Goal: Task Accomplishment & Management: Manage account settings

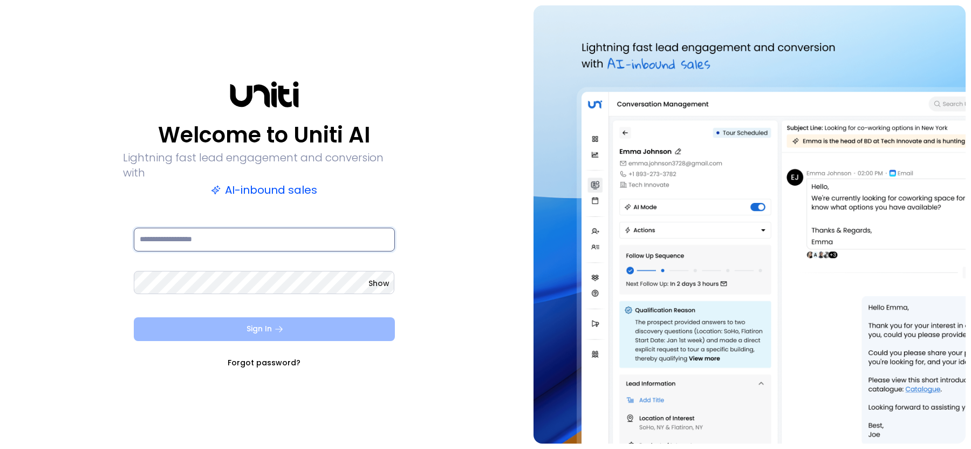
type input "**********"
click at [327, 321] on button "Sign In" at bounding box center [264, 329] width 261 height 24
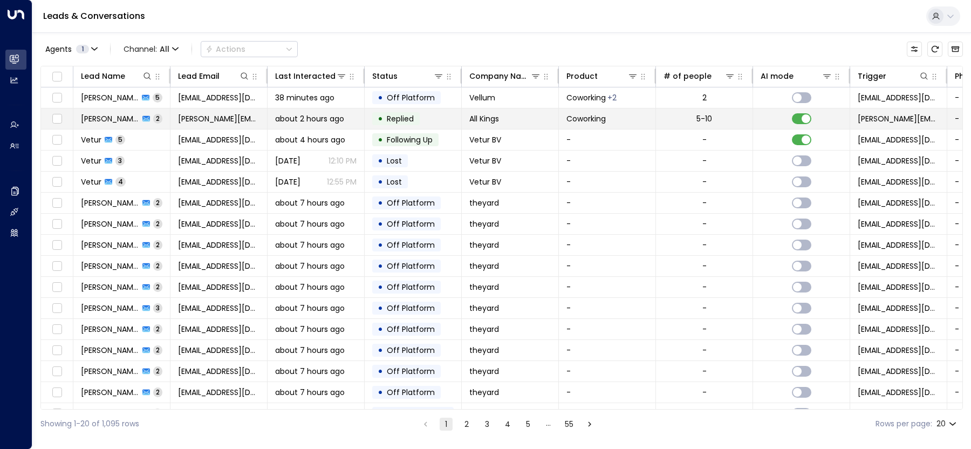
click at [271, 121] on td "about 2 hours ago" at bounding box center [316, 118] width 97 height 21
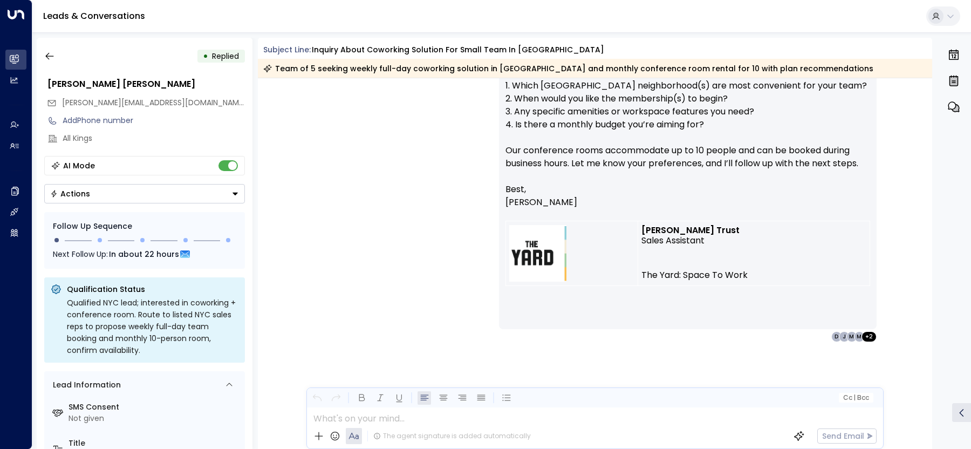
scroll to position [247, 0]
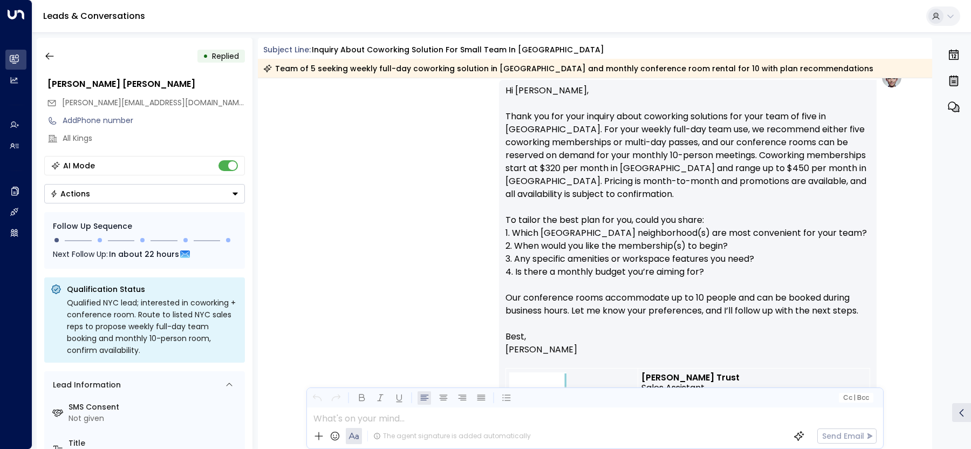
click at [47, 67] on div "• Replied Luis Gil luis@allkings.org Add Phone number All Kings AI Mode Actions…" at bounding box center [145, 243] width 216 height 411
click at [44, 58] on icon "button" at bounding box center [49, 56] width 11 height 11
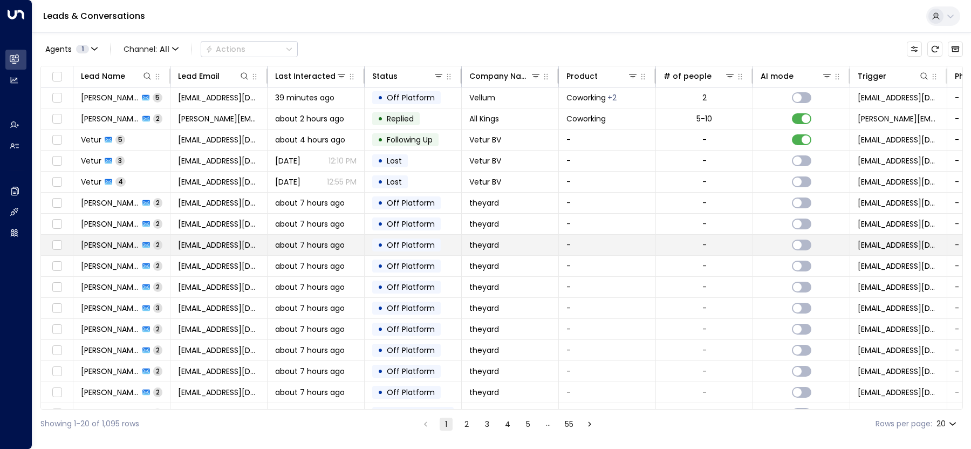
click at [127, 248] on td "Amy Mackenzie 2" at bounding box center [121, 245] width 97 height 21
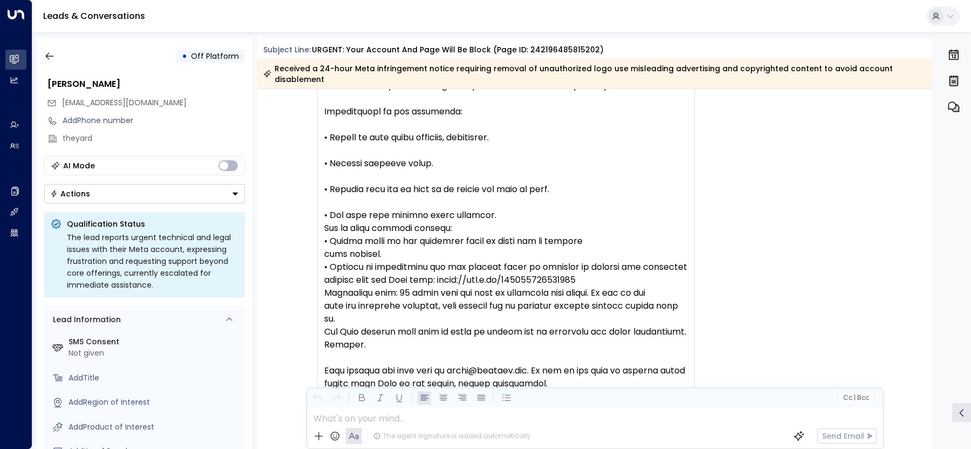
scroll to position [200, 0]
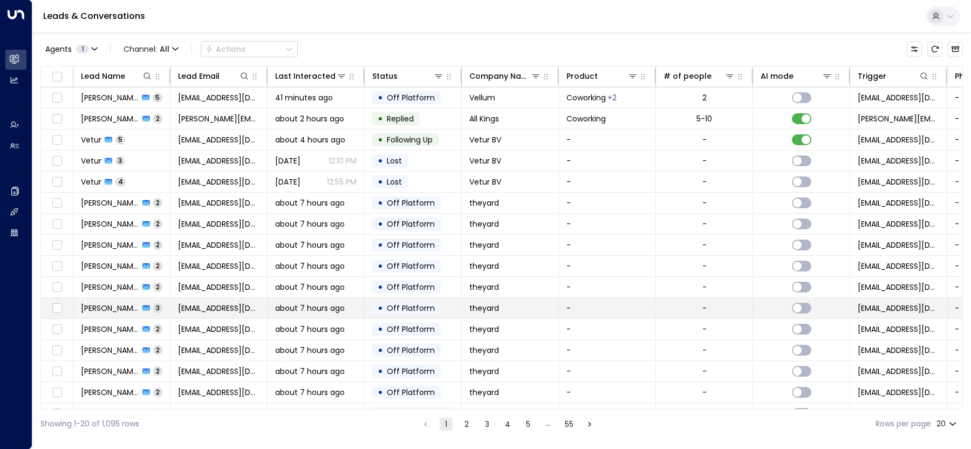
scroll to position [97, 0]
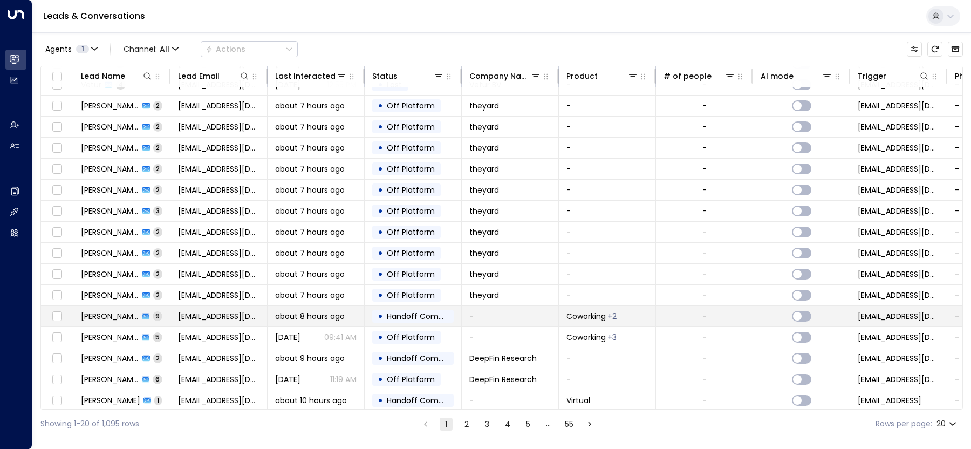
click at [292, 315] on span "about 8 hours ago" at bounding box center [310, 316] width 70 height 11
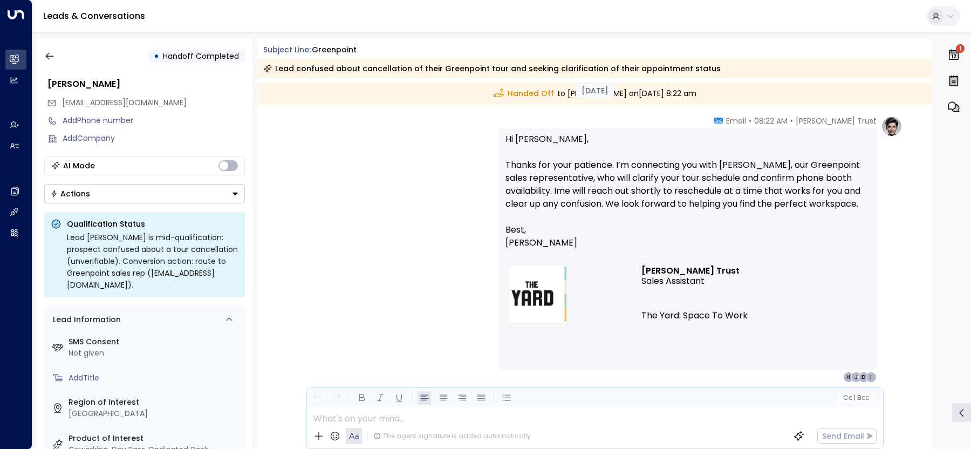
scroll to position [1912, 0]
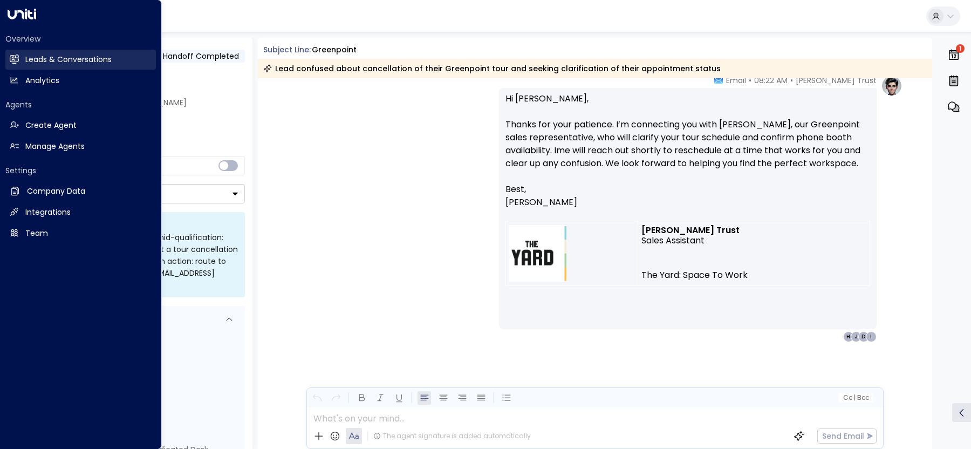
click at [50, 59] on h2 "Leads & Conversations" at bounding box center [68, 59] width 86 height 11
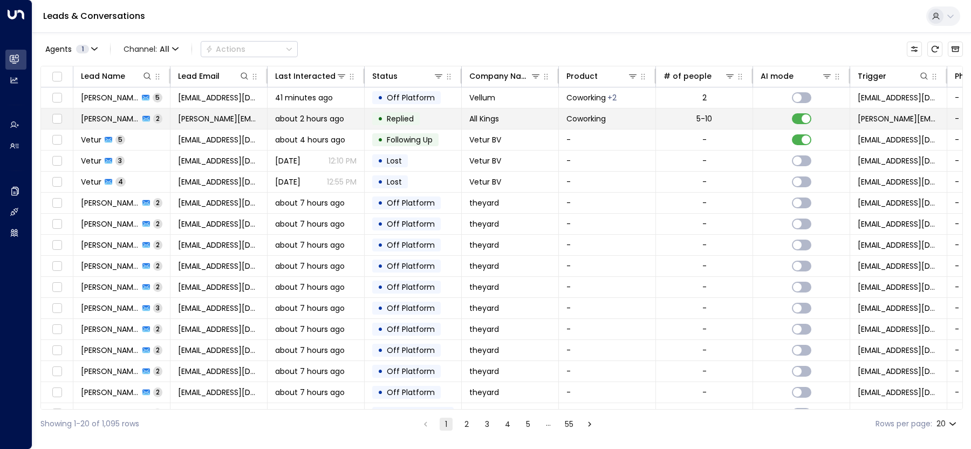
click at [225, 121] on span "luis@allkings.org" at bounding box center [218, 118] width 81 height 11
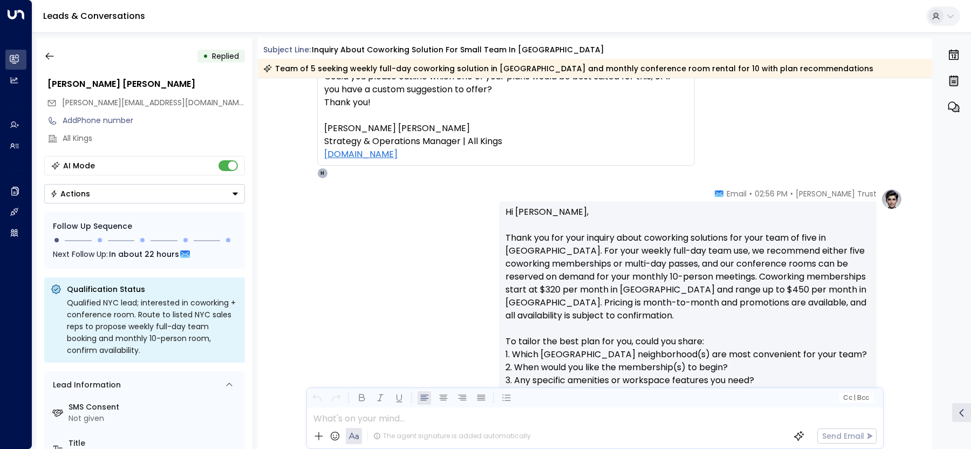
scroll to position [149, 0]
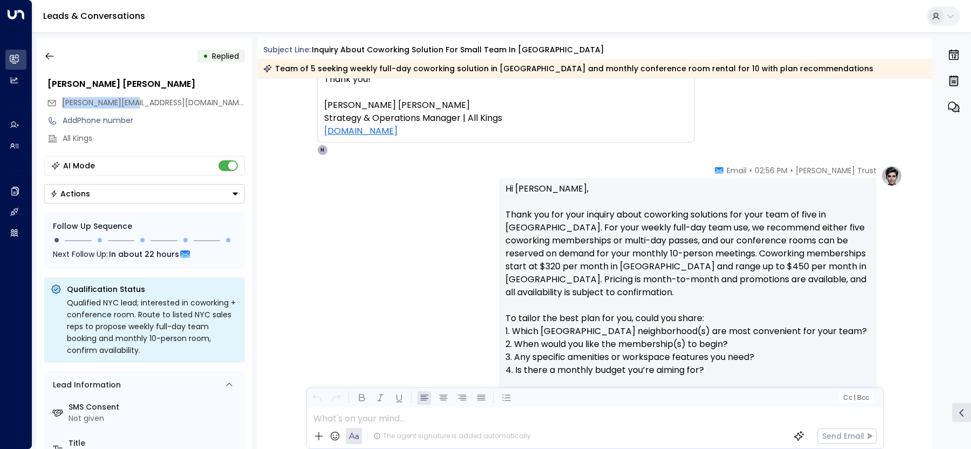
drag, startPoint x: 124, startPoint y: 103, endPoint x: 56, endPoint y: 103, distance: 68.5
click at [56, 103] on div "luis@allkings.org" at bounding box center [146, 103] width 198 height 18
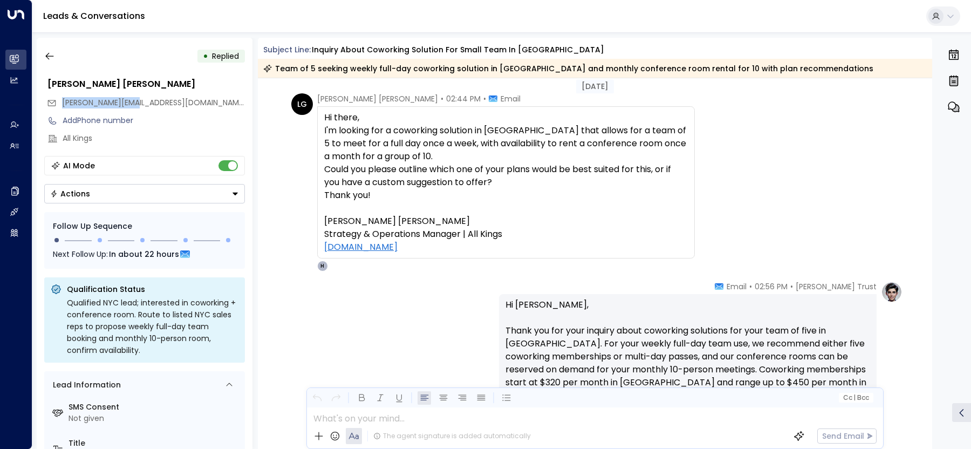
scroll to position [0, 0]
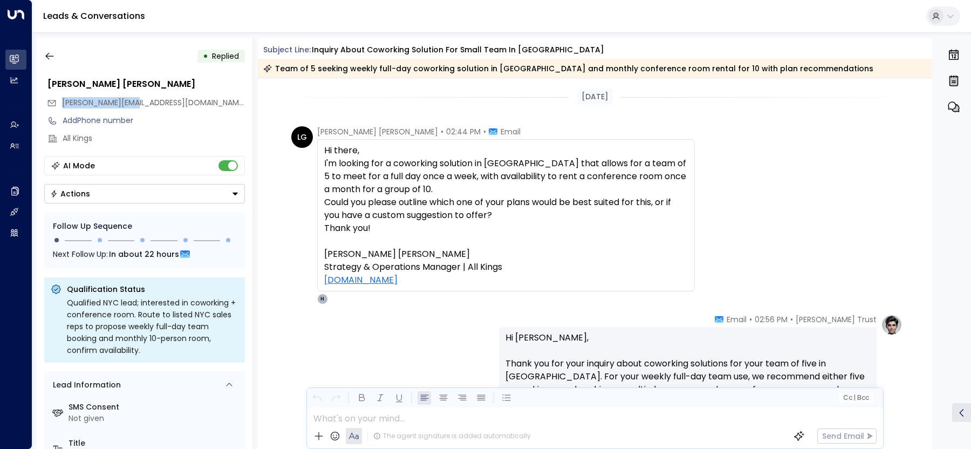
copy span "luis@allkings.org"
click at [44, 54] on icon "button" at bounding box center [49, 56] width 11 height 11
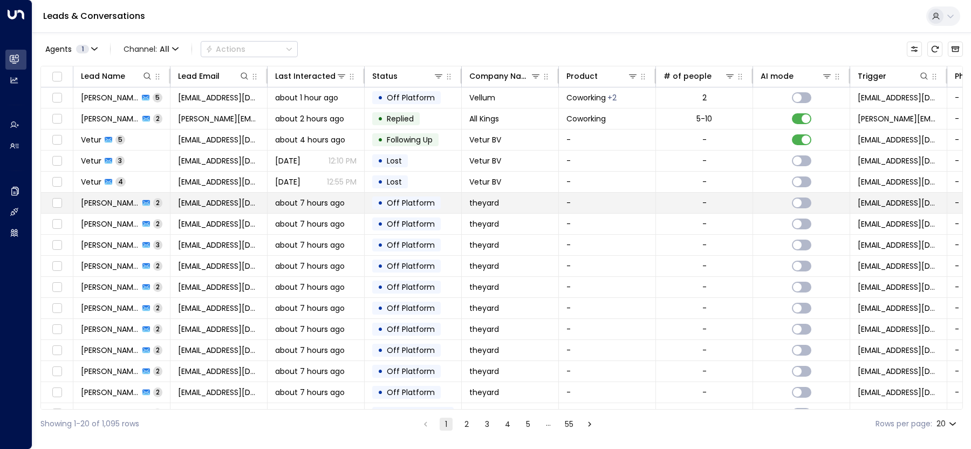
click at [244, 198] on span "hello@theyard.com" at bounding box center [218, 203] width 81 height 11
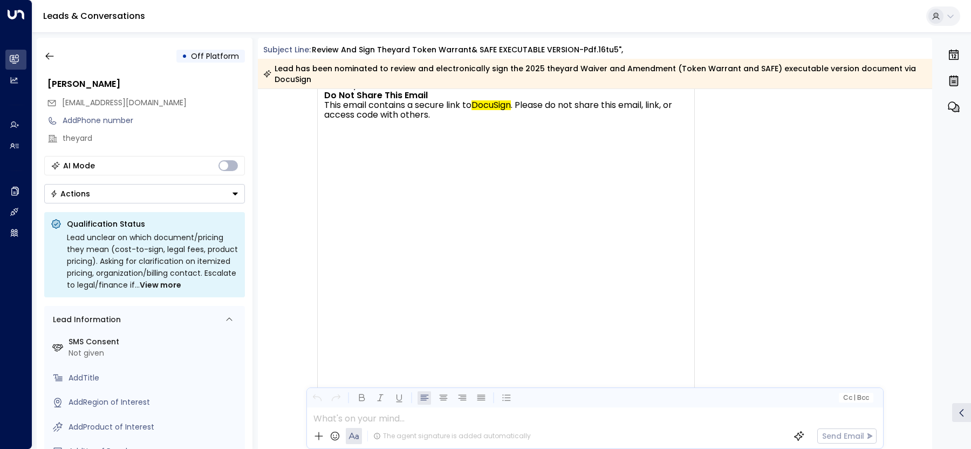
scroll to position [11, 0]
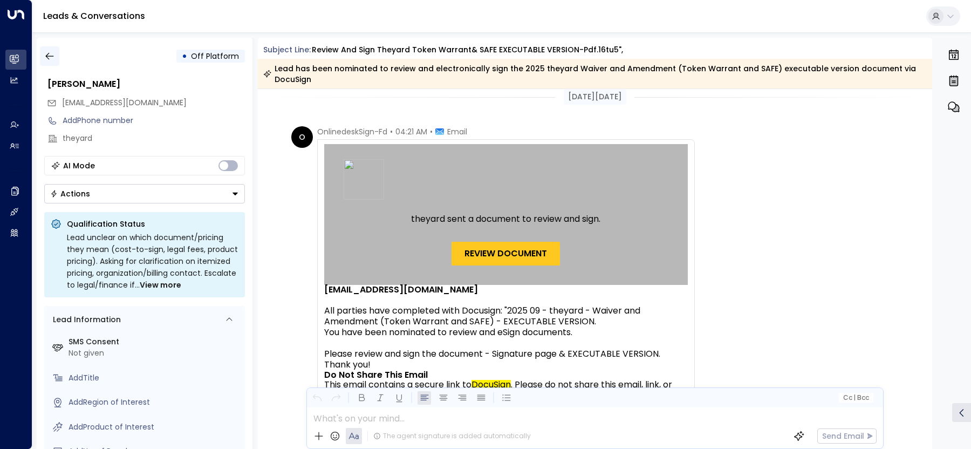
click at [59, 55] on button "button" at bounding box center [49, 55] width 19 height 19
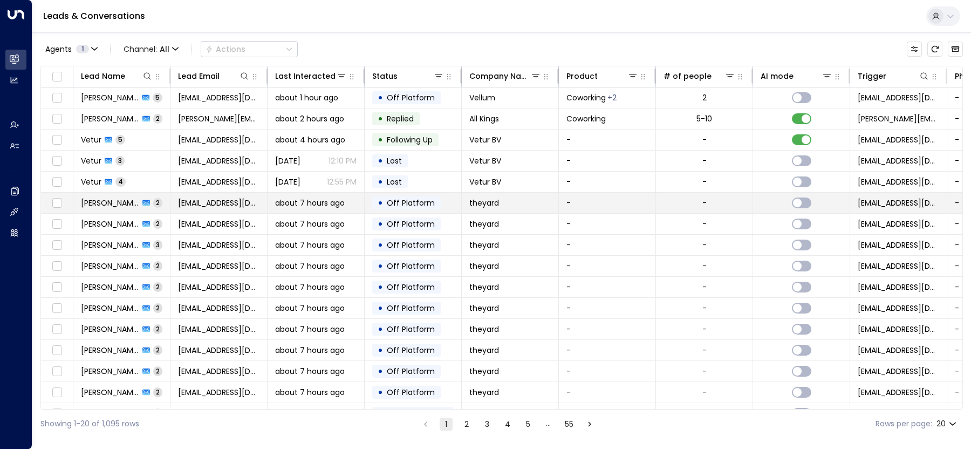
click at [292, 199] on span "about 7 hours ago" at bounding box center [310, 203] width 70 height 11
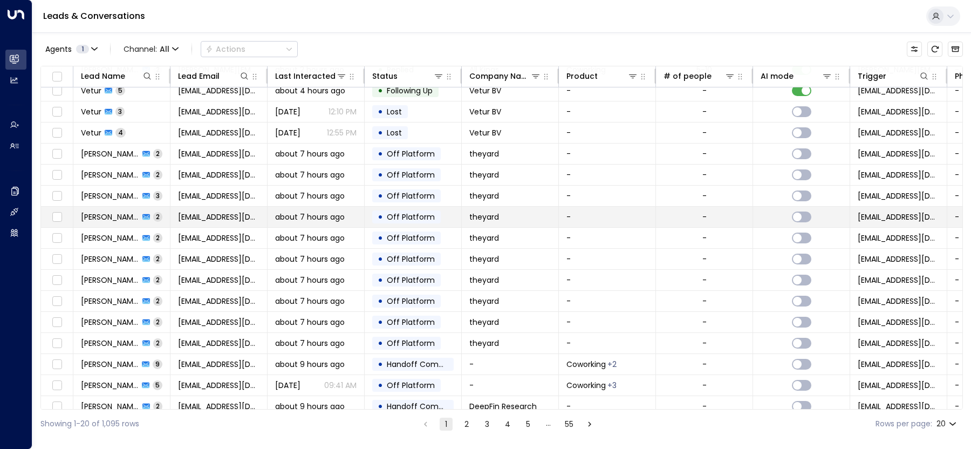
scroll to position [97, 0]
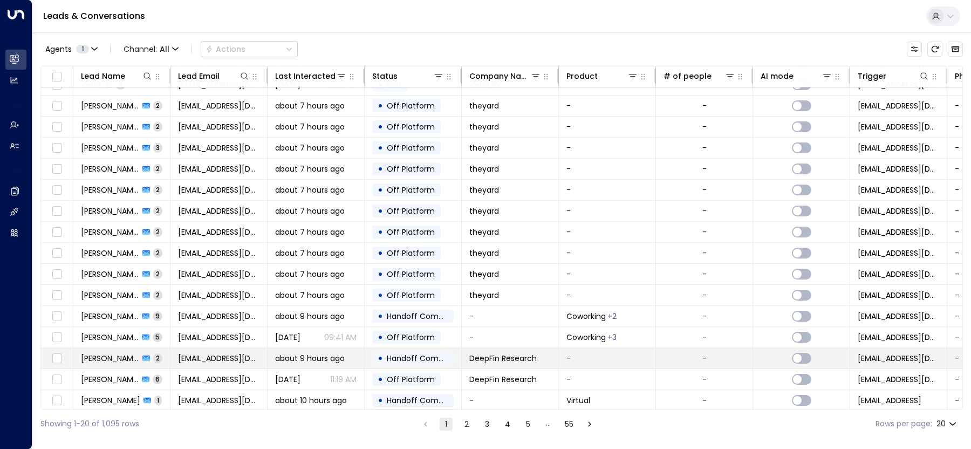
click at [135, 353] on td "Qi Liu 2" at bounding box center [121, 358] width 97 height 21
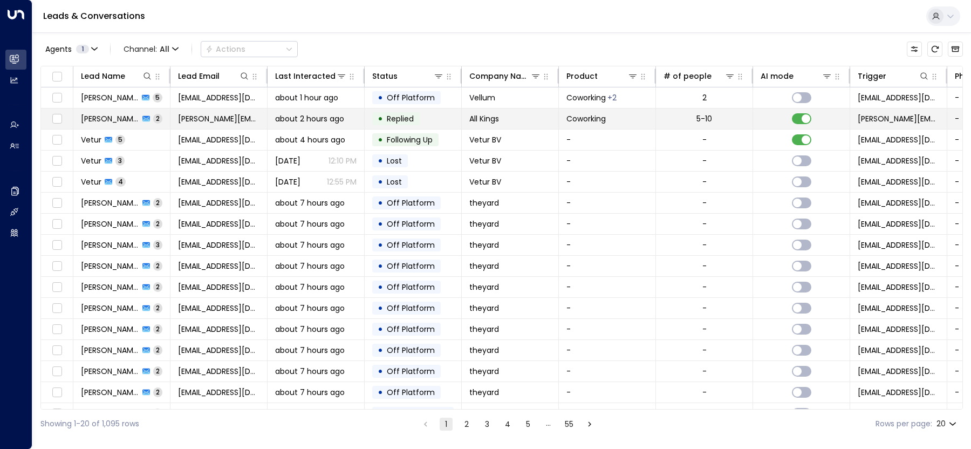
click at [217, 120] on span "luis@allkings.org" at bounding box center [218, 118] width 81 height 11
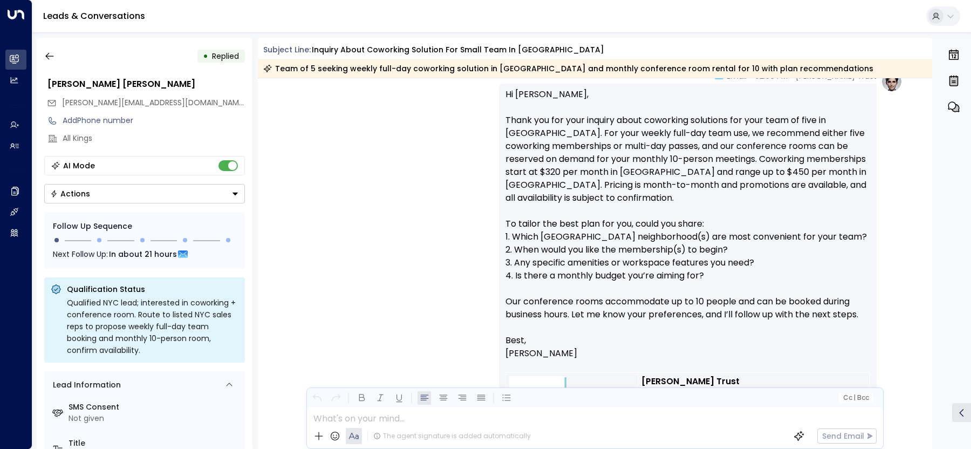
scroll to position [395, 0]
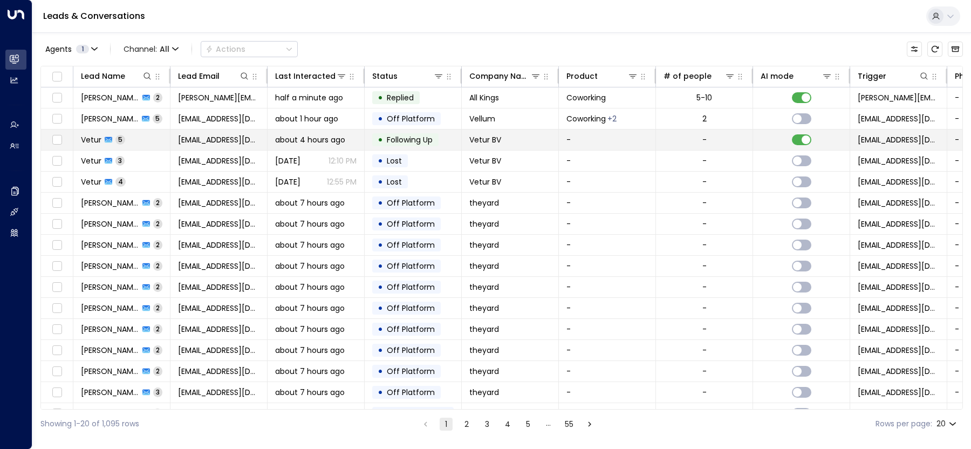
scroll to position [97, 0]
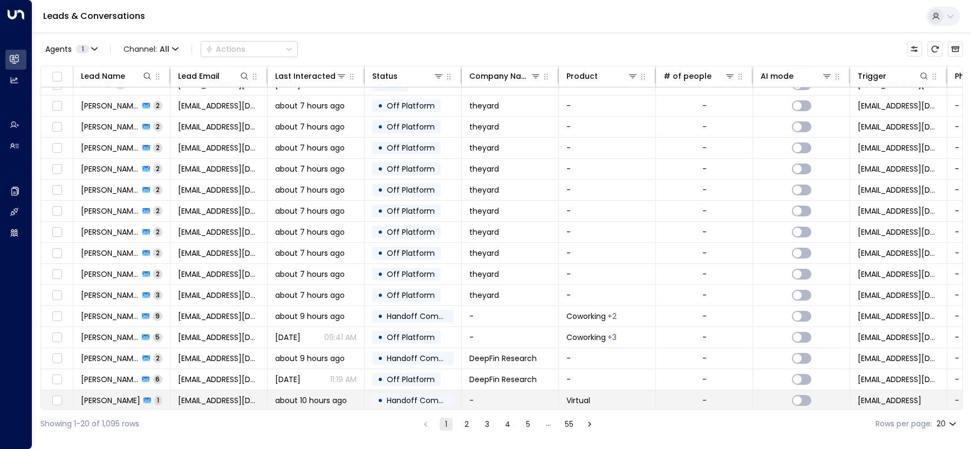
click at [343, 396] on span "about 10 hours ago" at bounding box center [311, 400] width 72 height 11
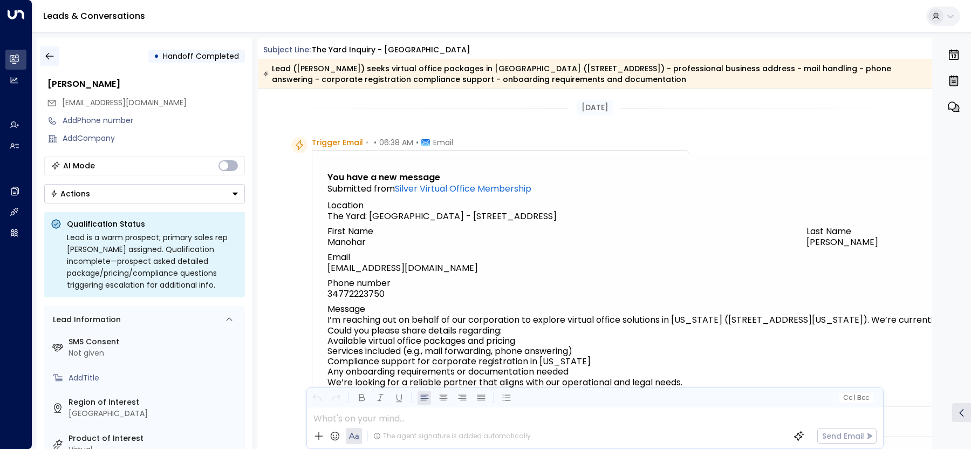
click at [44, 53] on icon "button" at bounding box center [49, 56] width 11 height 11
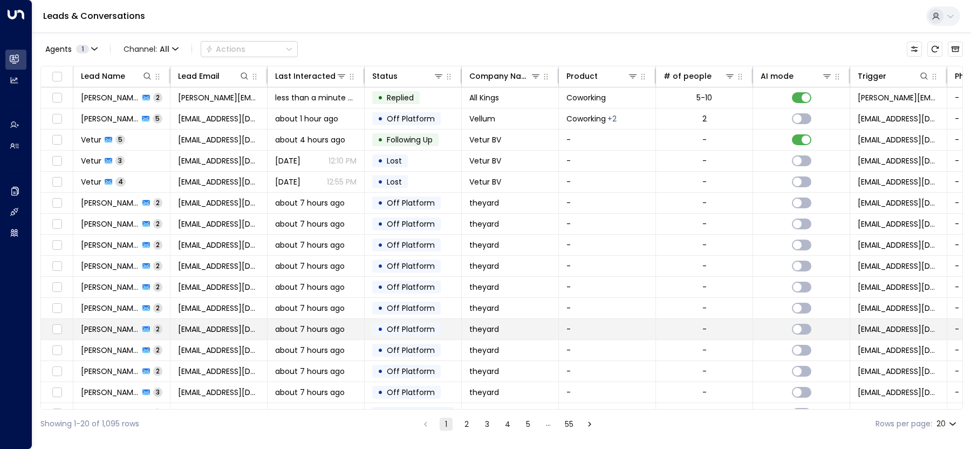
scroll to position [97, 0]
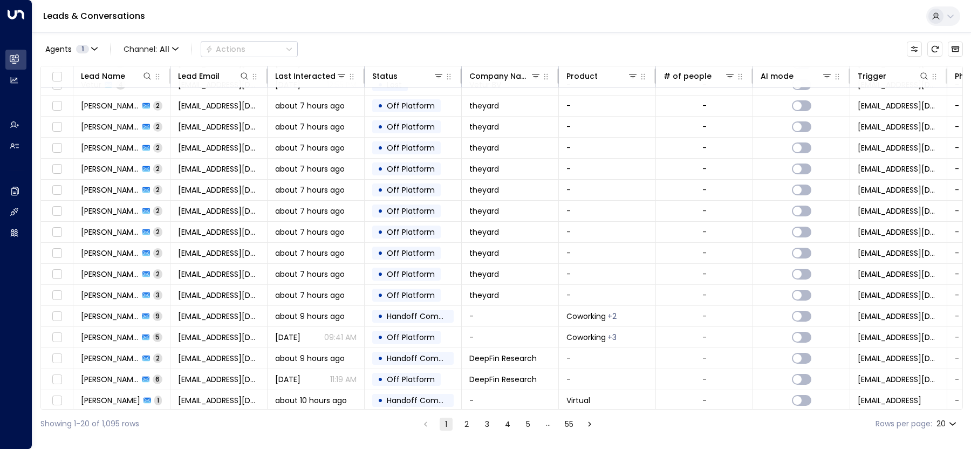
click at [473, 426] on ul "1 2 3 4 5 … 55" at bounding box center [508, 423] width 178 height 13
click at [470, 426] on button "2" at bounding box center [466, 424] width 13 height 13
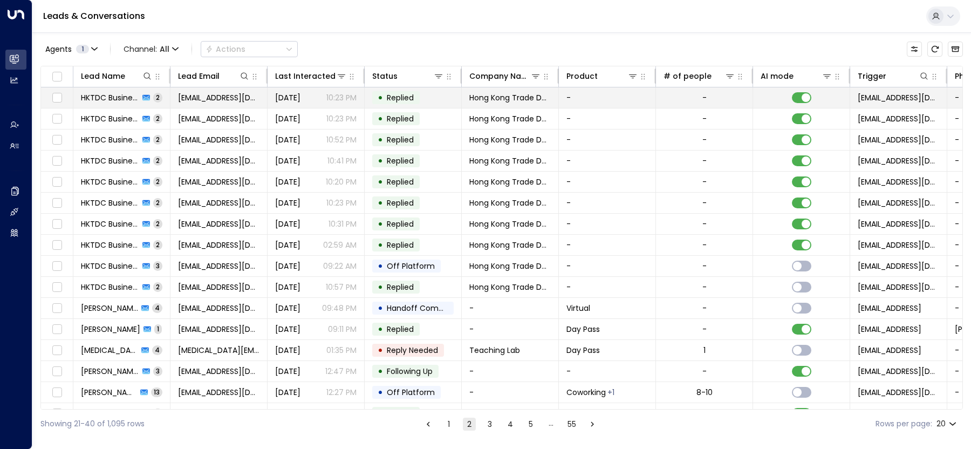
click at [273, 99] on td "Yesterday 10:23 PM" at bounding box center [316, 97] width 97 height 21
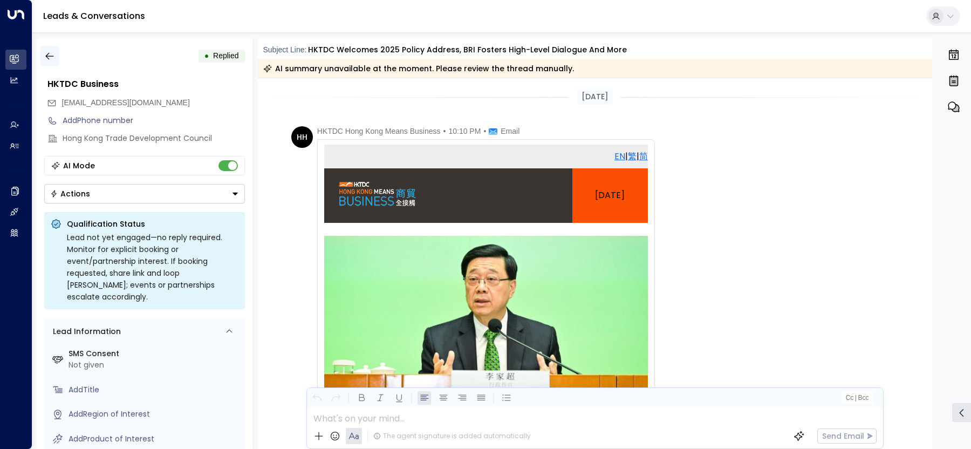
click at [47, 56] on icon "button" at bounding box center [49, 56] width 8 height 7
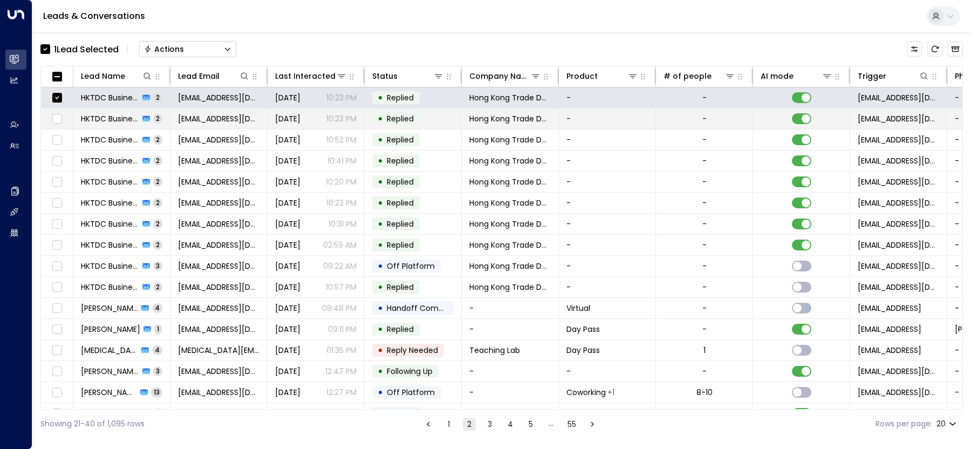
click at [53, 125] on td at bounding box center [57, 118] width 32 height 21
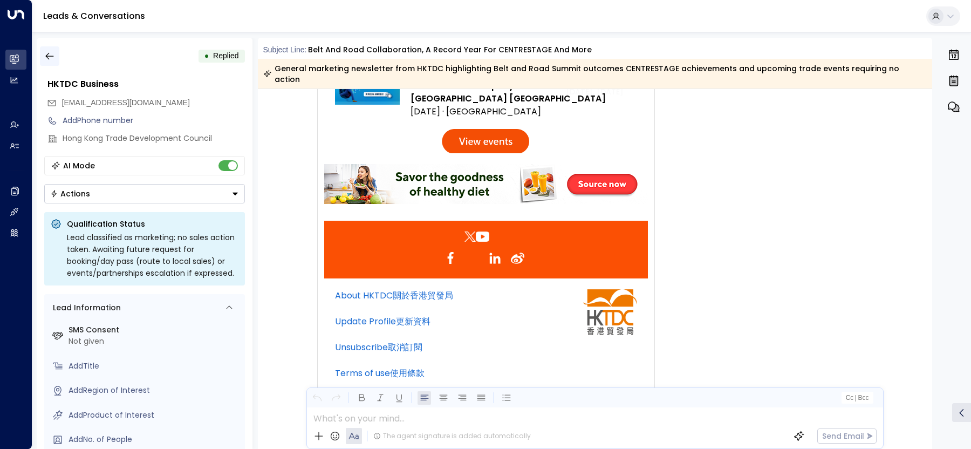
scroll to position [914, 0]
click at [51, 59] on icon "button" at bounding box center [49, 56] width 11 height 11
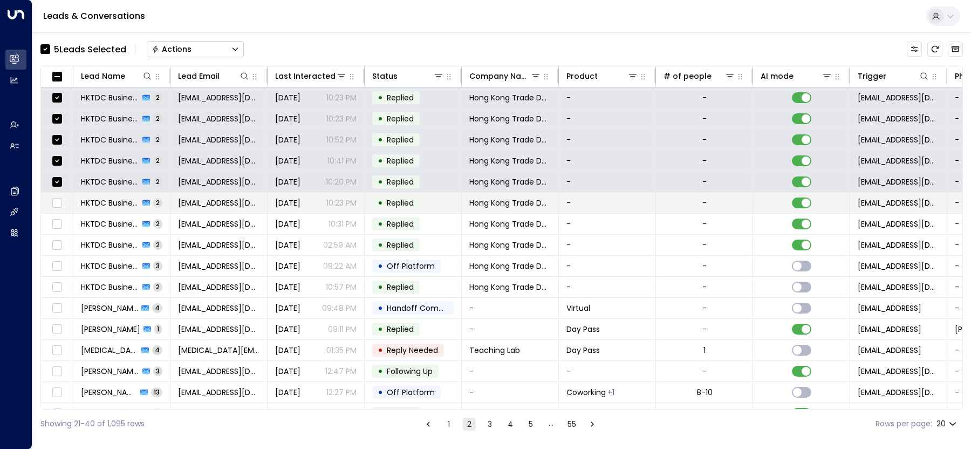
click at [60, 210] on td at bounding box center [57, 203] width 32 height 21
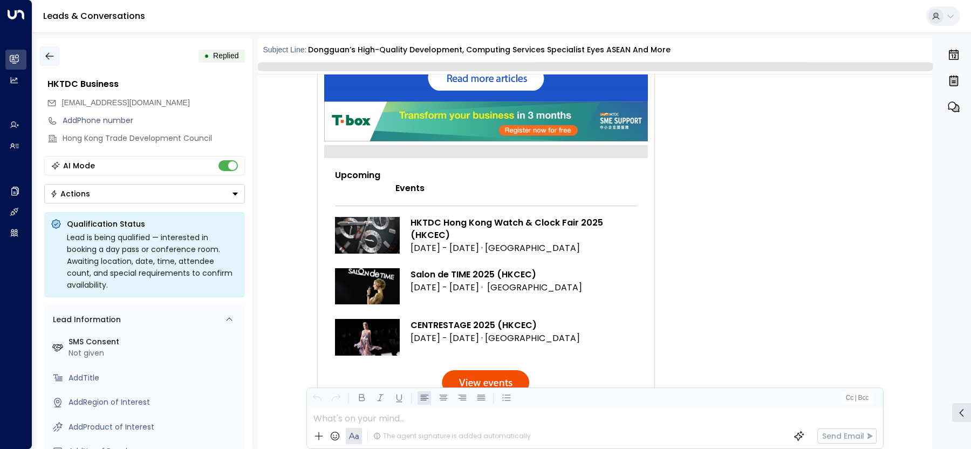
scroll to position [883, 0]
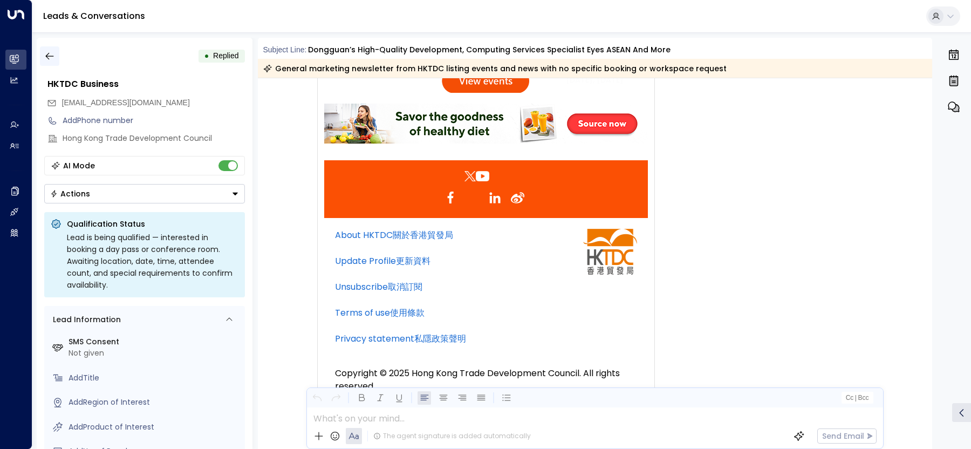
click at [46, 56] on icon "button" at bounding box center [49, 56] width 11 height 11
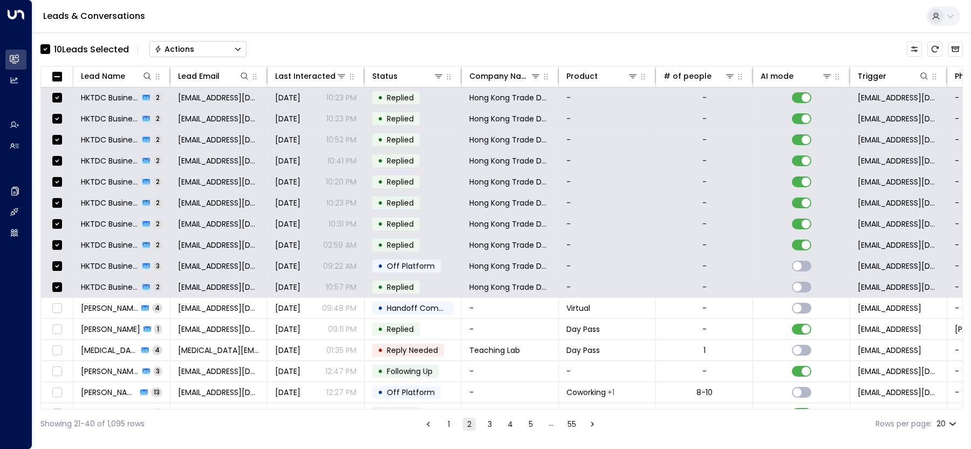
click at [227, 47] on button "Actions" at bounding box center [197, 49] width 97 height 16
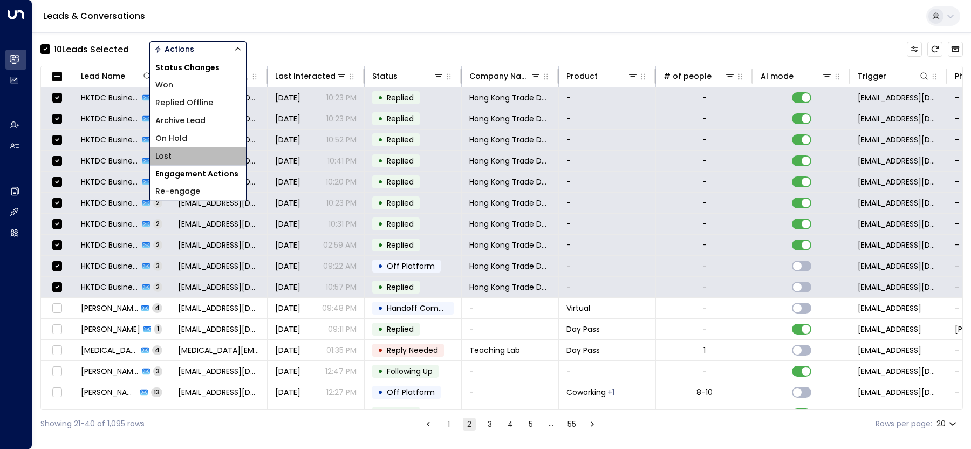
click at [219, 155] on li "Lost" at bounding box center [198, 156] width 96 height 18
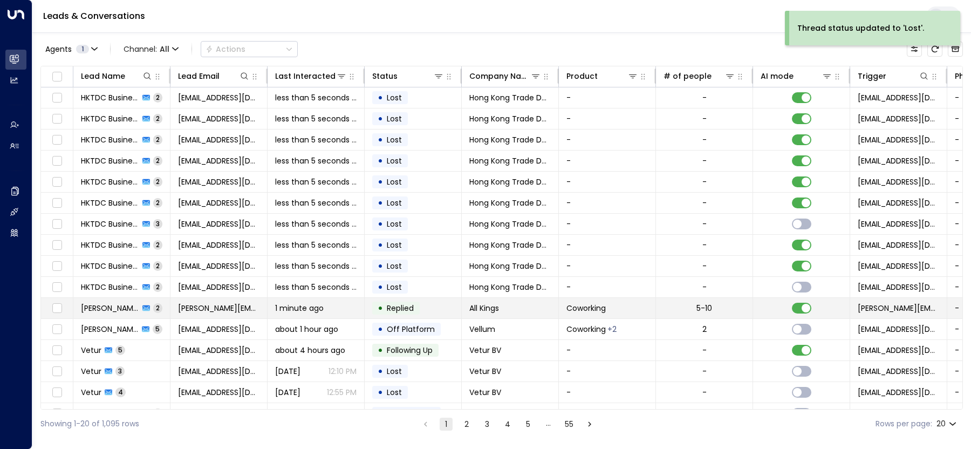
click at [101, 309] on span "Luis Gil" at bounding box center [110, 308] width 58 height 11
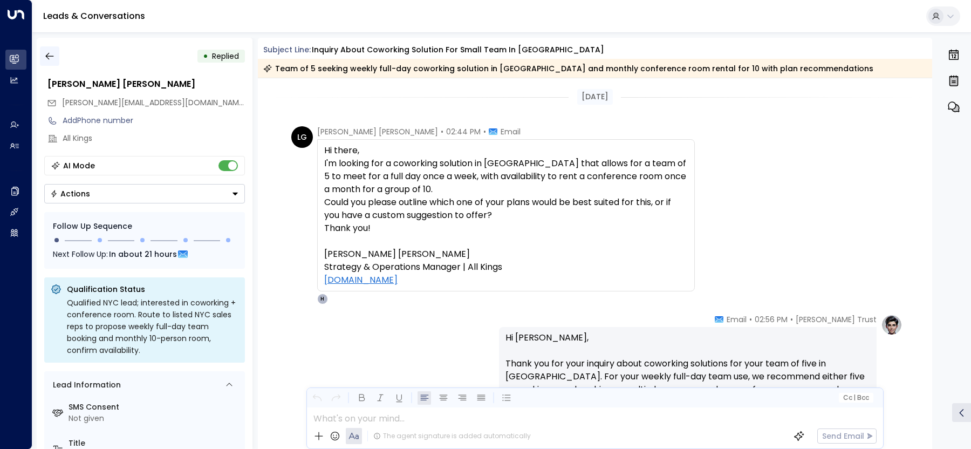
click at [49, 53] on icon "button" at bounding box center [49, 56] width 8 height 7
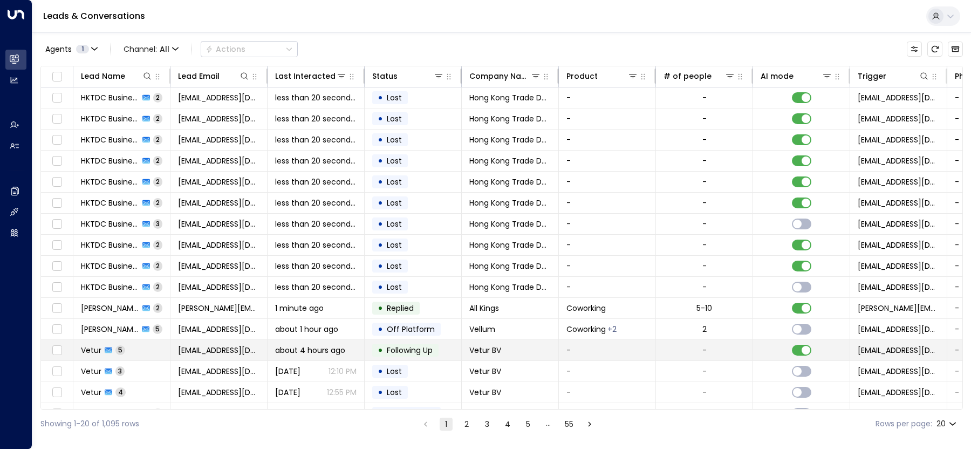
click at [133, 346] on td "Vetur 5" at bounding box center [121, 350] width 97 height 21
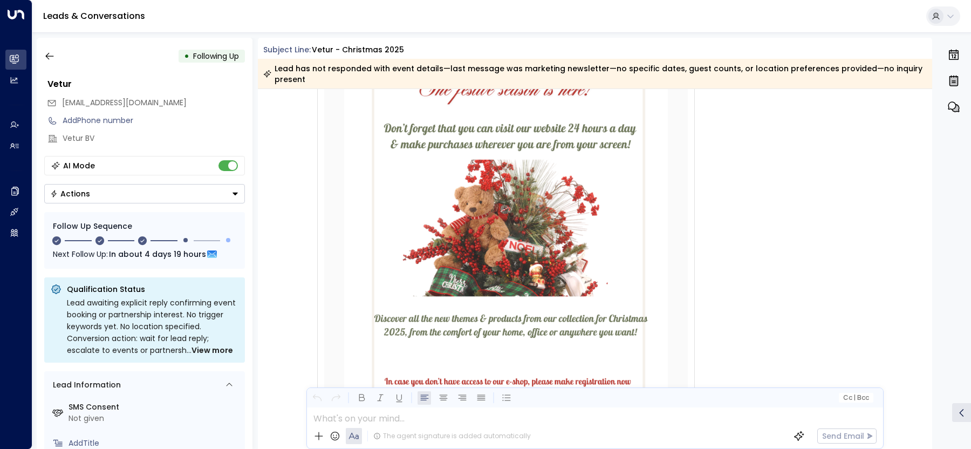
scroll to position [171, 0]
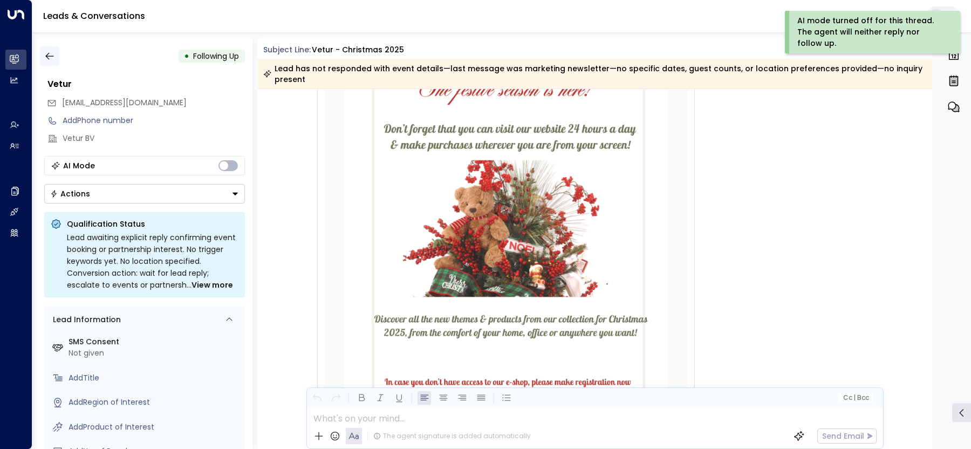
click at [49, 58] on icon "button" at bounding box center [49, 56] width 11 height 11
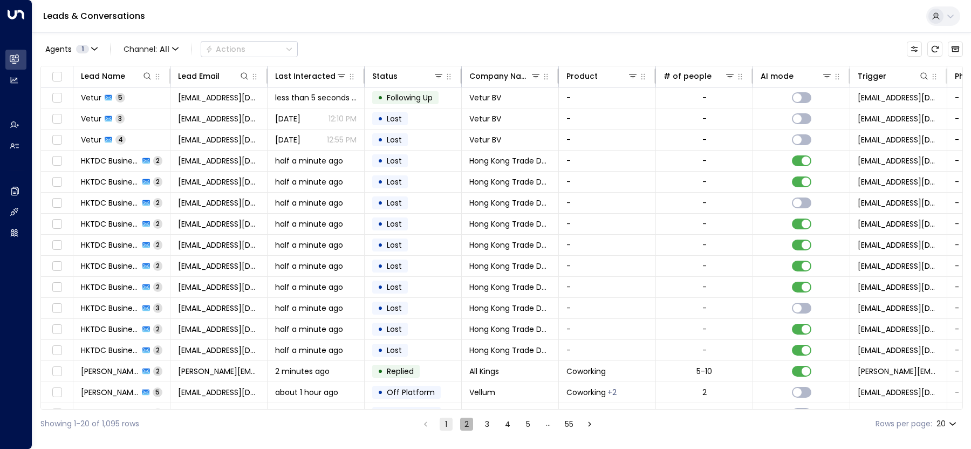
click at [466, 426] on button "2" at bounding box center [466, 424] width 13 height 13
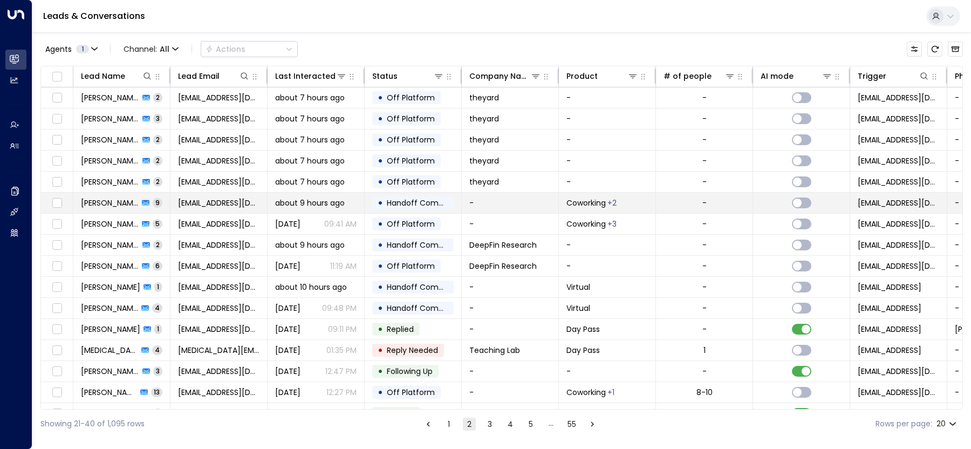
scroll to position [97, 0]
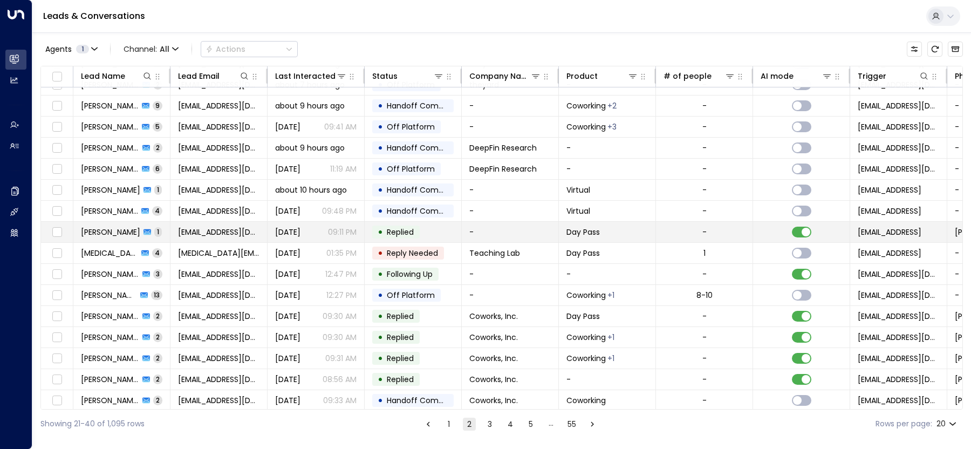
click at [94, 228] on span "Jazmine Foxx" at bounding box center [110, 232] width 59 height 11
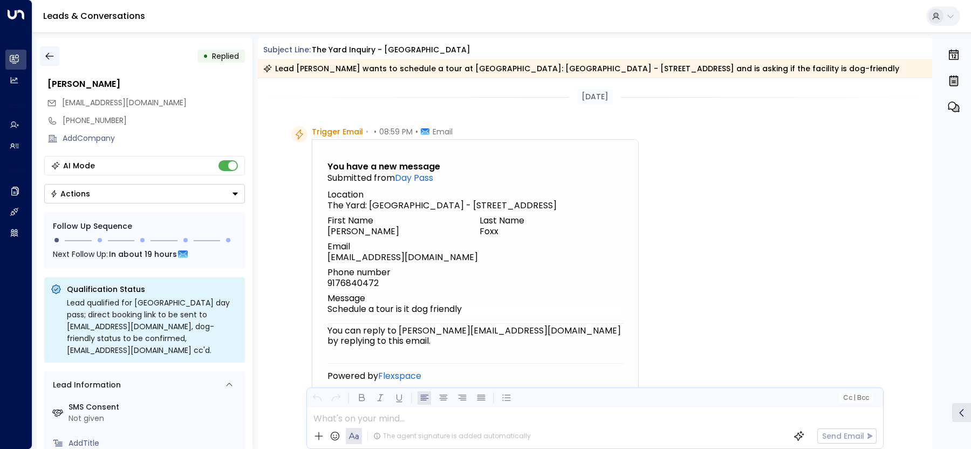
click at [46, 56] on icon "button" at bounding box center [49, 56] width 11 height 11
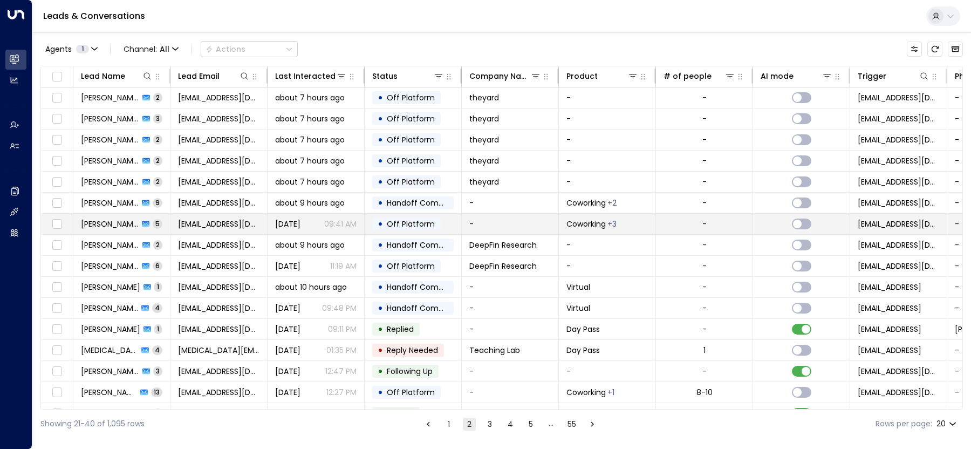
scroll to position [93, 0]
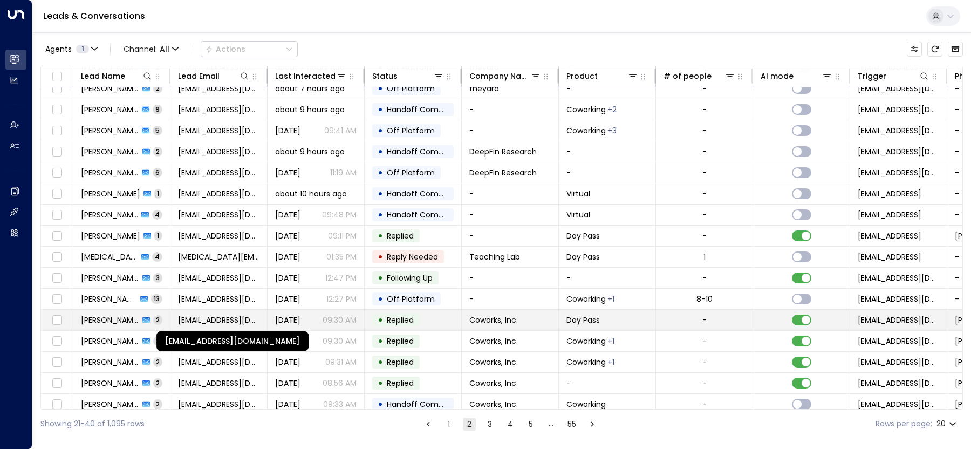
click at [199, 317] on span "no-reply@coworksapp.com" at bounding box center [218, 320] width 81 height 11
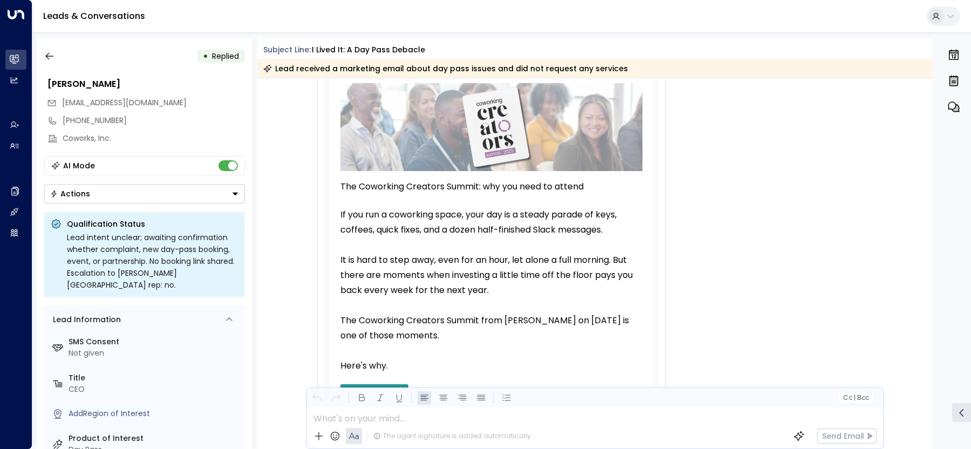
scroll to position [910, 0]
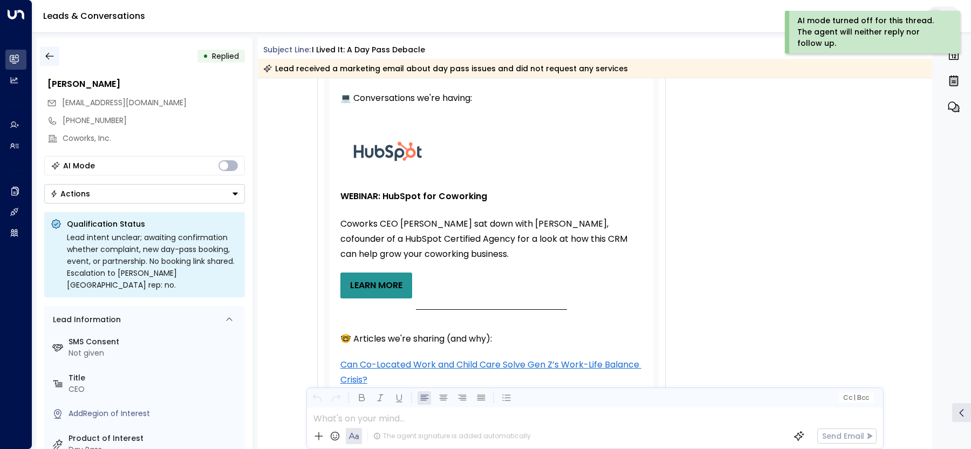
click at [44, 53] on icon "button" at bounding box center [49, 56] width 11 height 11
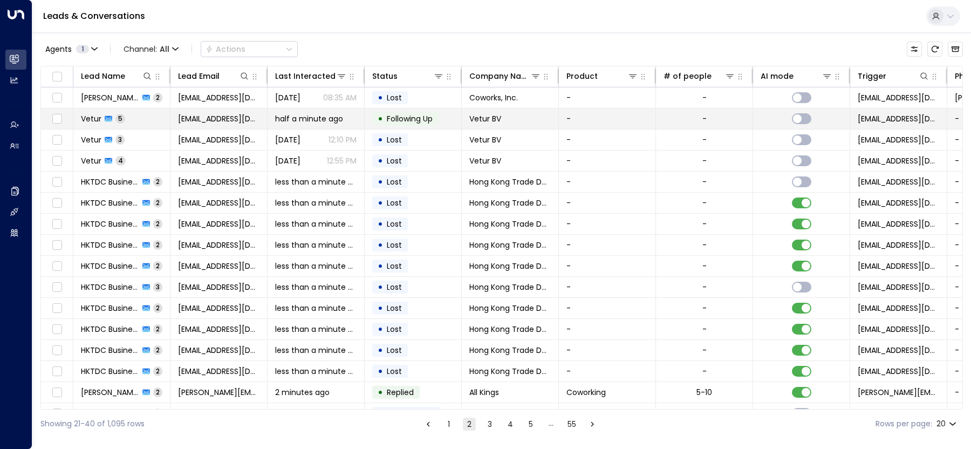
click at [277, 116] on span "half a minute ago" at bounding box center [309, 118] width 68 height 11
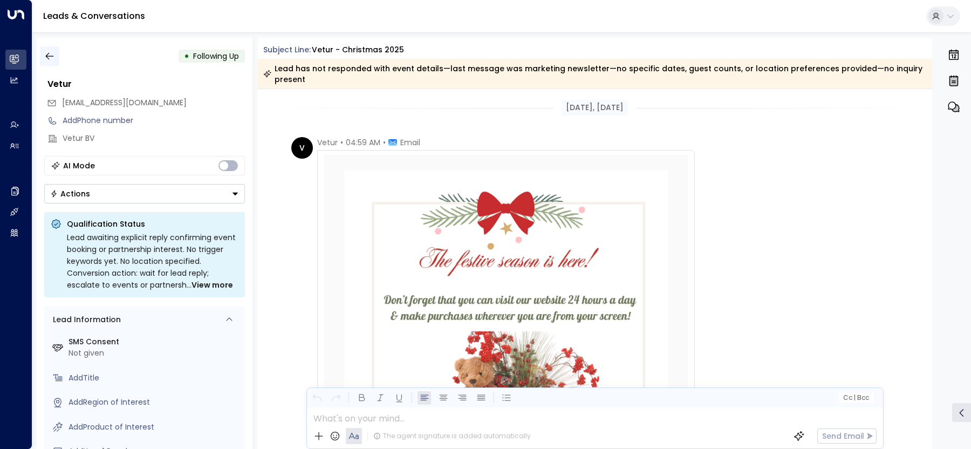
click at [50, 53] on icon "button" at bounding box center [49, 56] width 11 height 11
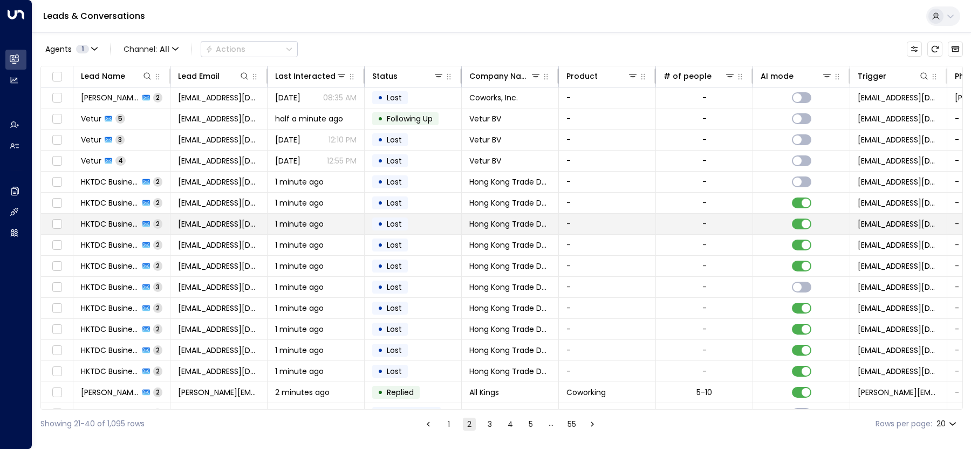
scroll to position [97, 0]
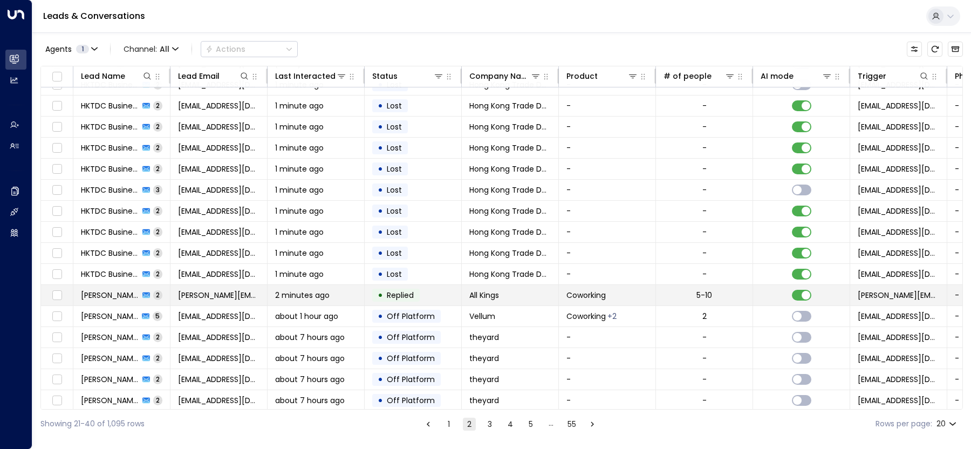
click at [229, 290] on span "luis@allkings.org" at bounding box center [218, 295] width 81 height 11
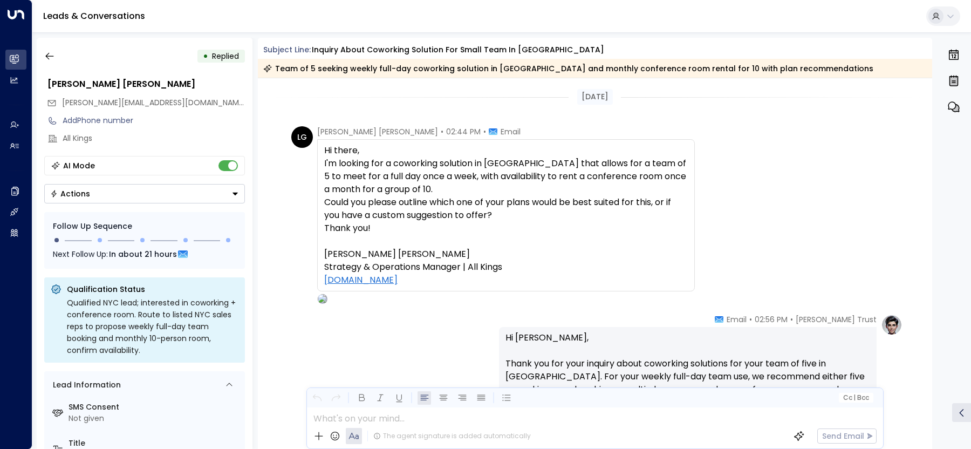
scroll to position [395, 0]
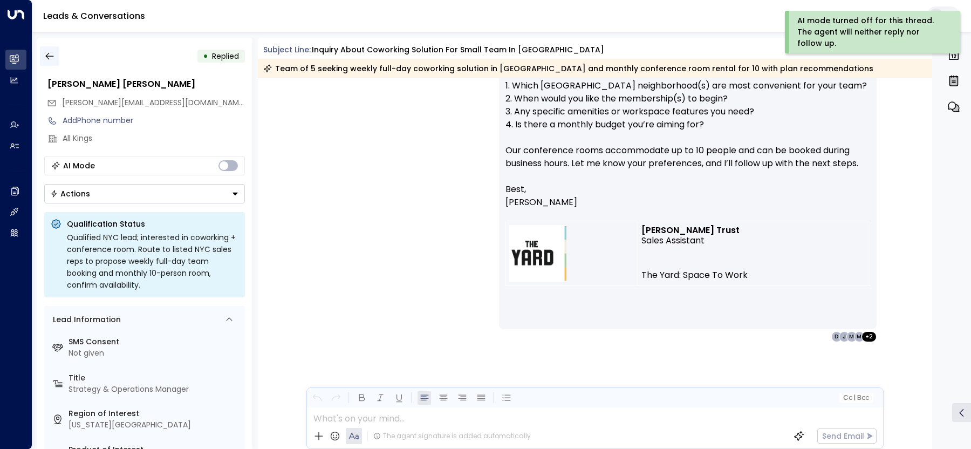
click at [50, 57] on icon "button" at bounding box center [49, 56] width 11 height 11
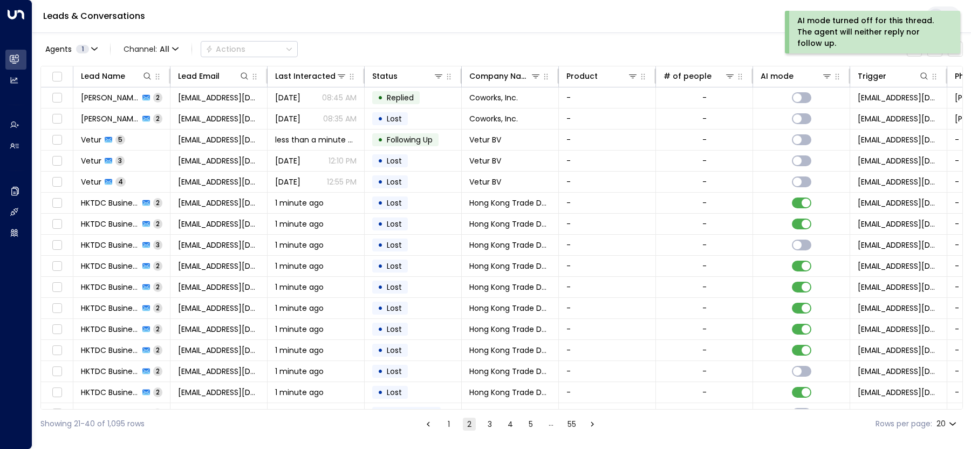
click at [485, 424] on button "3" at bounding box center [490, 424] width 13 height 13
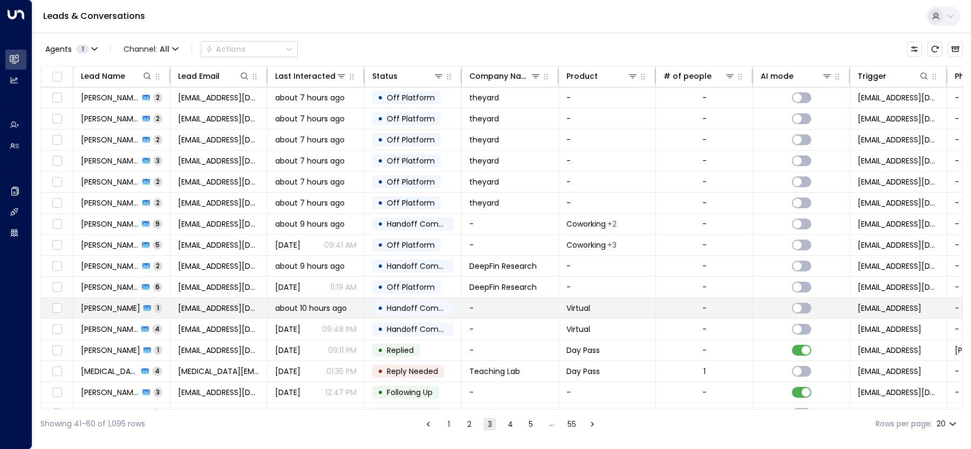
scroll to position [97, 0]
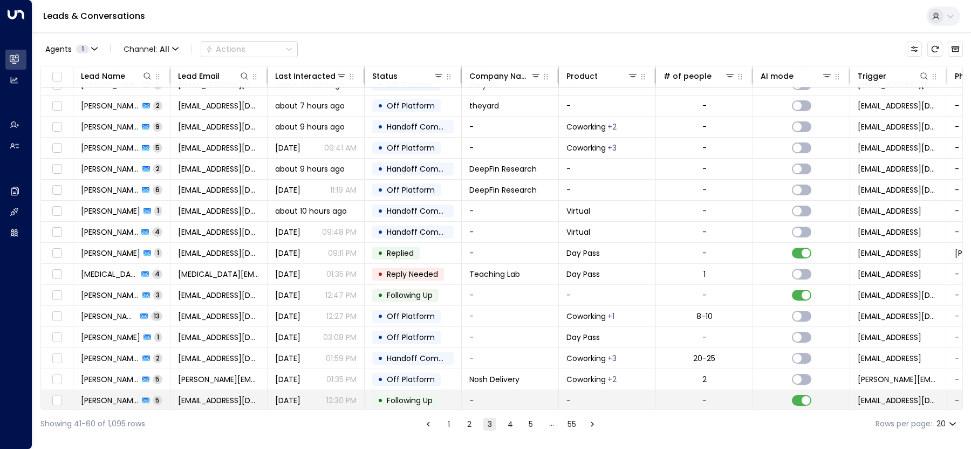
click at [316, 390] on td "Sep 22, 2025 12:30 PM" at bounding box center [316, 400] width 97 height 21
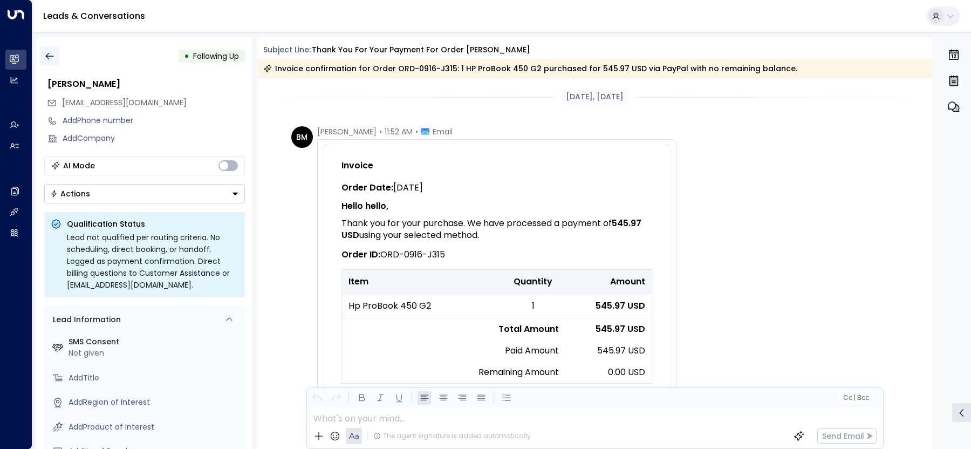
click at [42, 56] on button "button" at bounding box center [49, 55] width 19 height 19
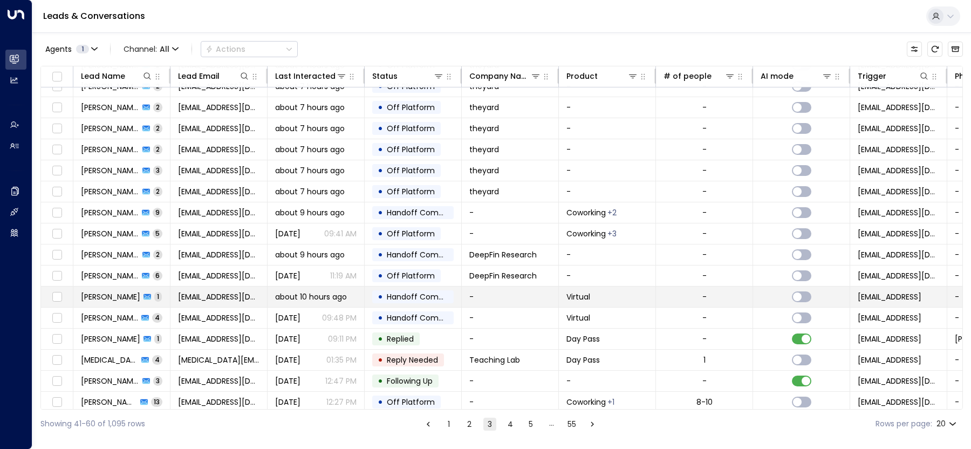
scroll to position [97, 0]
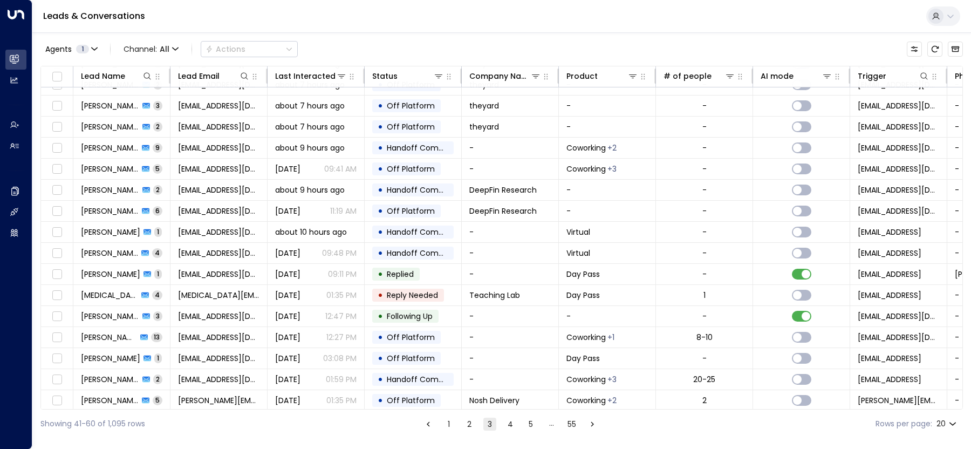
click at [513, 424] on button "4" at bounding box center [510, 424] width 13 height 13
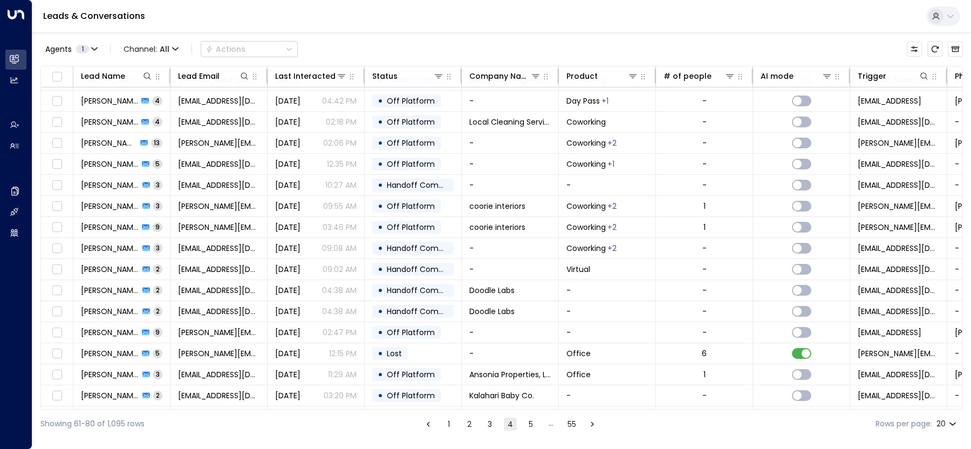
scroll to position [97, 0]
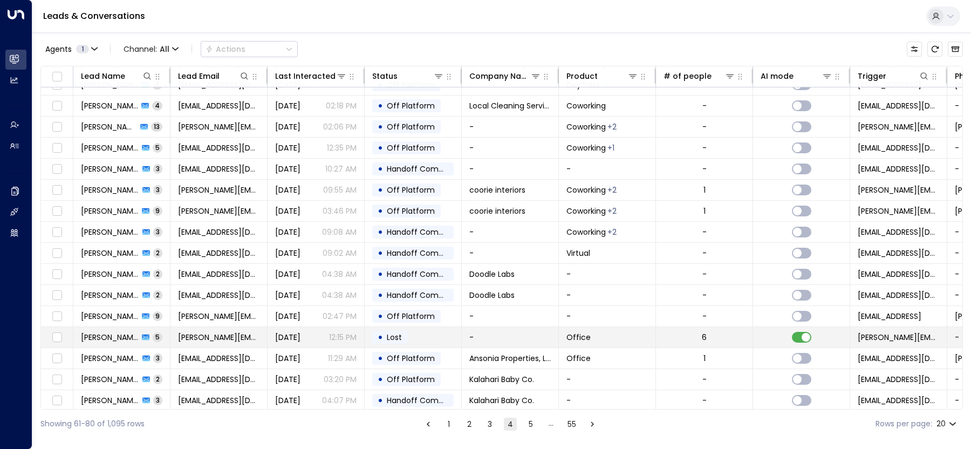
click at [327, 336] on div "Sep 18, 2025 12:15 PM" at bounding box center [315, 337] width 81 height 11
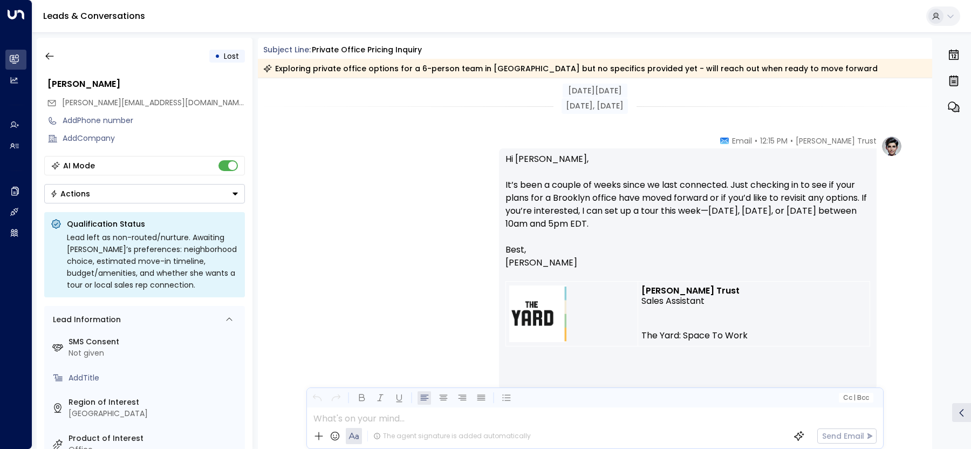
scroll to position [1064, 0]
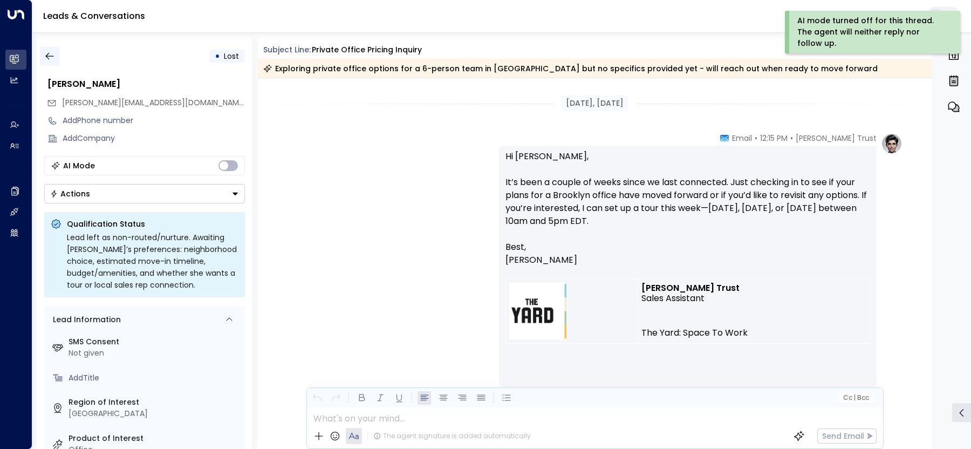
click at [49, 59] on icon "button" at bounding box center [49, 56] width 11 height 11
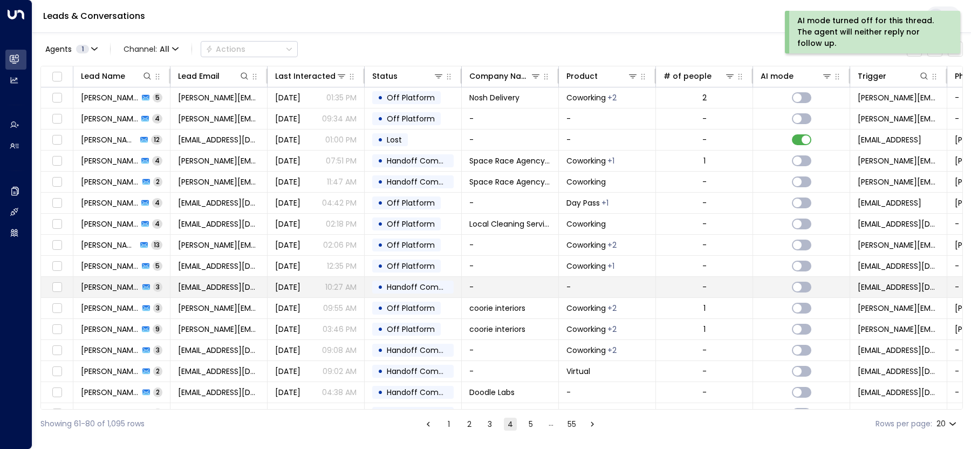
scroll to position [97, 0]
